Goal: Check status: Check status

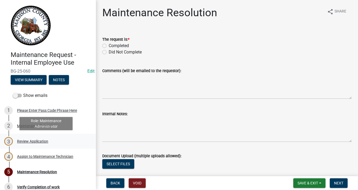
click at [30, 141] on div "Review Application" at bounding box center [32, 141] width 31 height 4
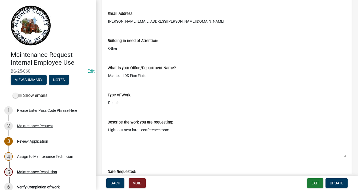
scroll to position [109, 0]
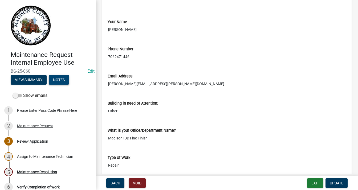
click at [65, 78] on button "Notes" at bounding box center [59, 80] width 20 height 10
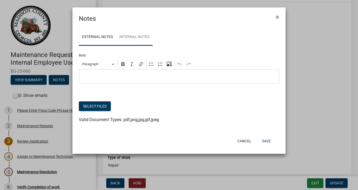
click at [136, 36] on link "Internal Notes" at bounding box center [134, 37] width 36 height 17
click at [92, 34] on link "External Notes" at bounding box center [97, 37] width 37 height 17
click at [279, 15] on button "×" at bounding box center [277, 17] width 12 height 15
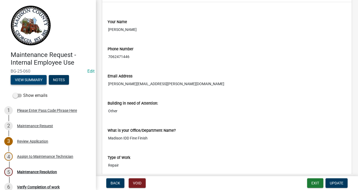
click at [36, 78] on button "View Summary" at bounding box center [29, 80] width 36 height 10
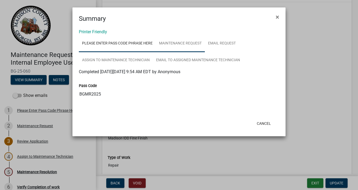
click at [164, 41] on link "Maintenance Request" at bounding box center [180, 43] width 49 height 17
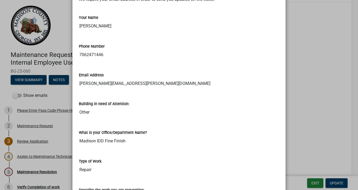
scroll to position [0, 0]
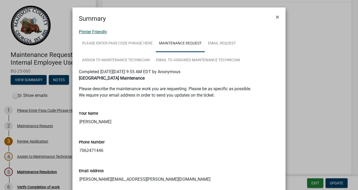
click at [101, 32] on link "Printer Friendly" at bounding box center [93, 31] width 28 height 5
click at [100, 33] on link "Printer Friendly" at bounding box center [93, 31] width 28 height 5
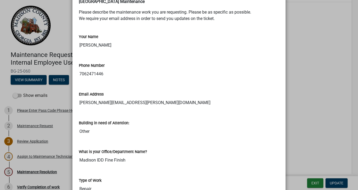
scroll to position [80, 0]
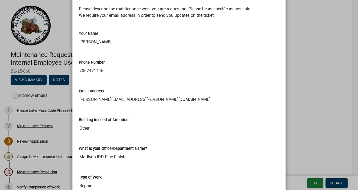
click at [62, 42] on ngb-modal-window "Summary × Printer Friendly Please Enter Pass Code Phrase Here Maintenance Reque…" at bounding box center [179, 95] width 358 height 190
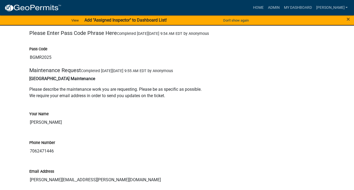
scroll to position [53, 0]
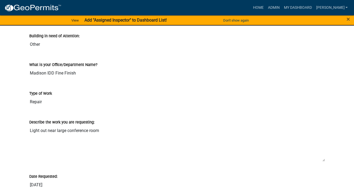
scroll to position [240, 0]
